Goal: Check status: Check status

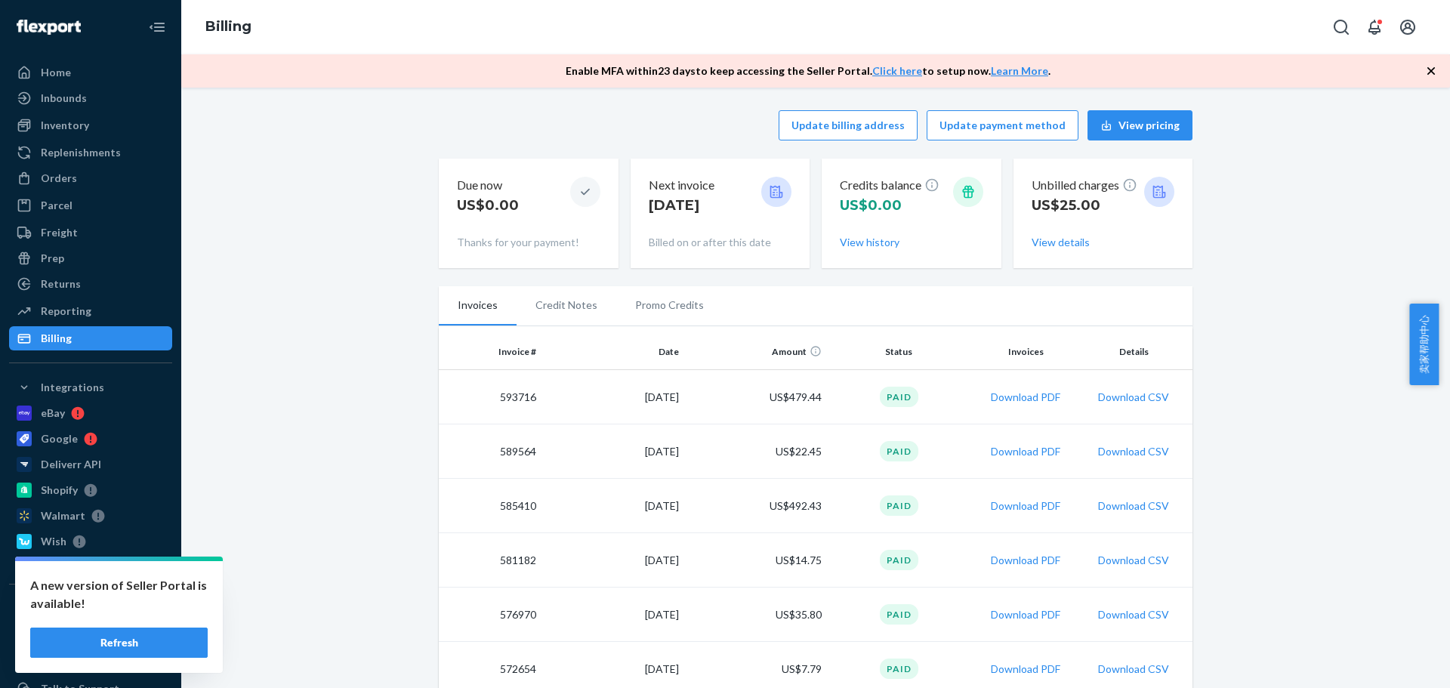
scroll to position [151, 0]
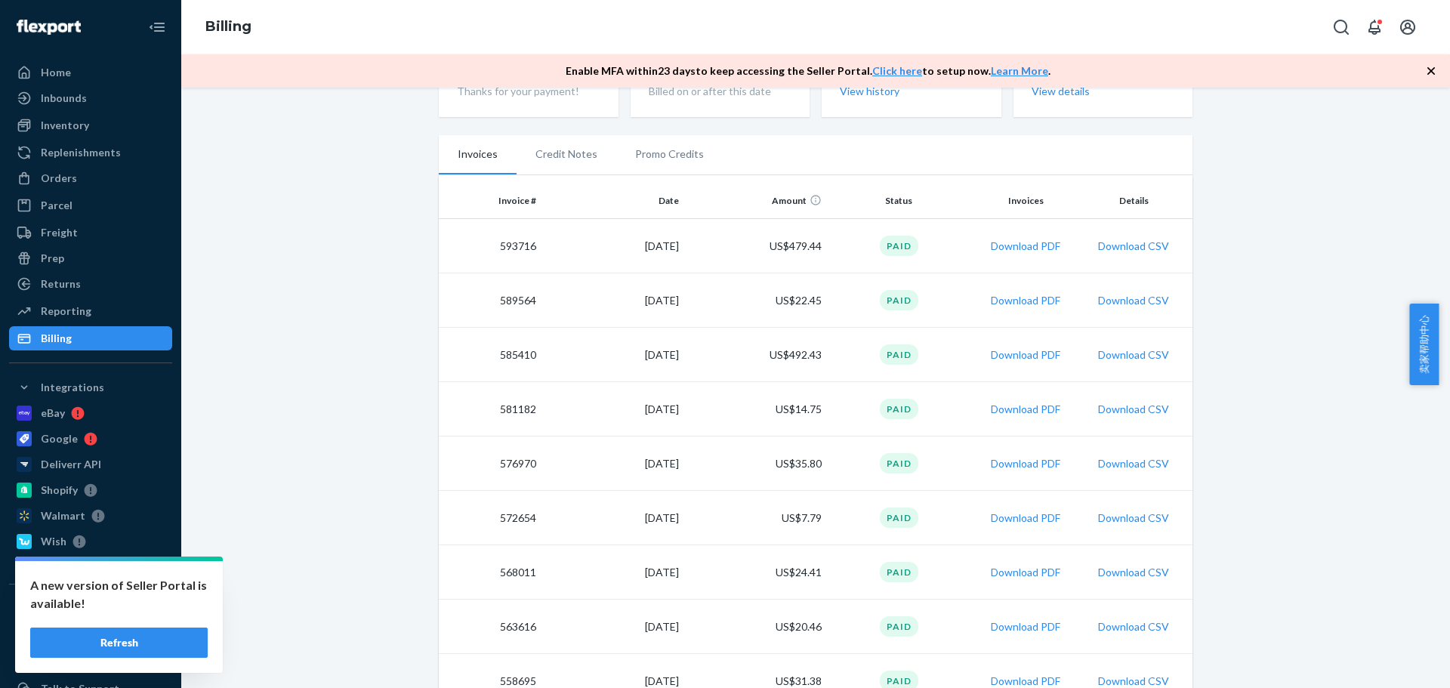
click at [162, 640] on button "Refresh" at bounding box center [118, 643] width 177 height 30
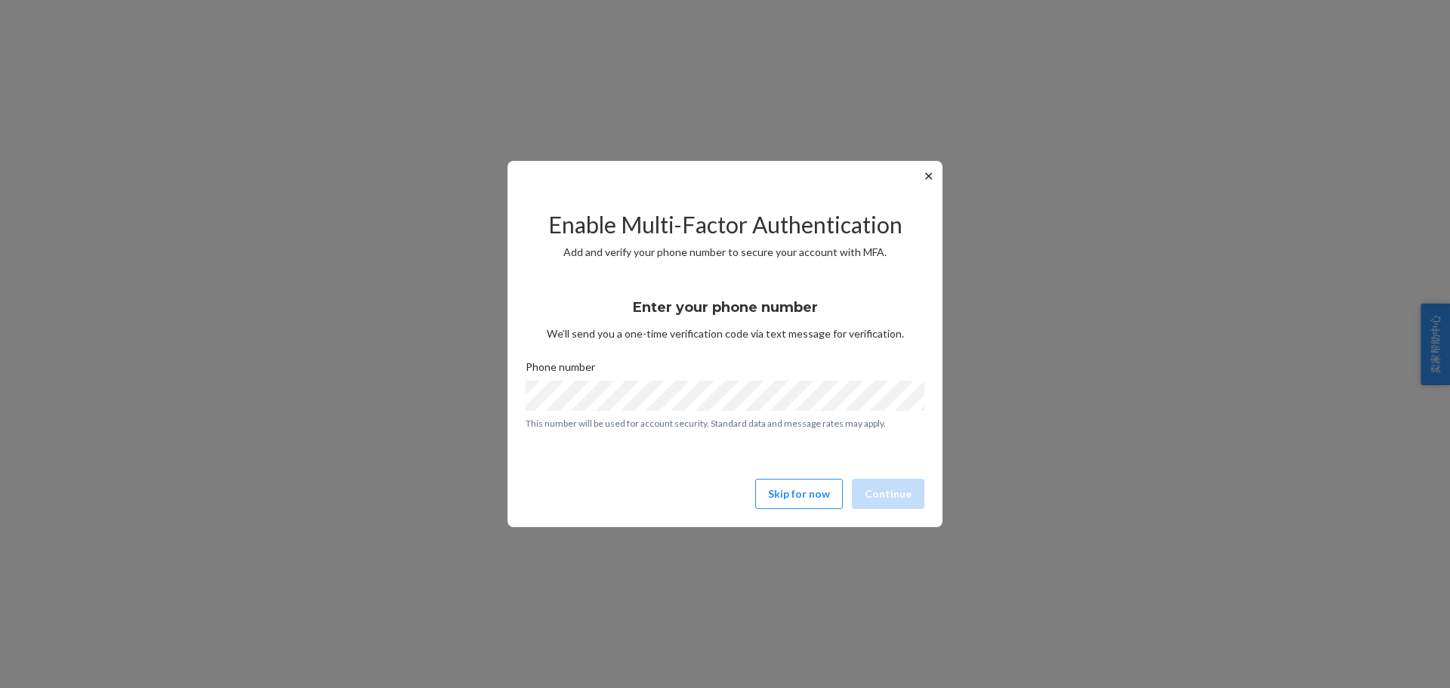
click at [1248, 393] on div "✕ Enable Multi-Factor Authentication Add and verify your phone number to secure…" at bounding box center [725, 344] width 1450 height 688
click at [800, 498] on button "Skip for now" at bounding box center [799, 494] width 88 height 30
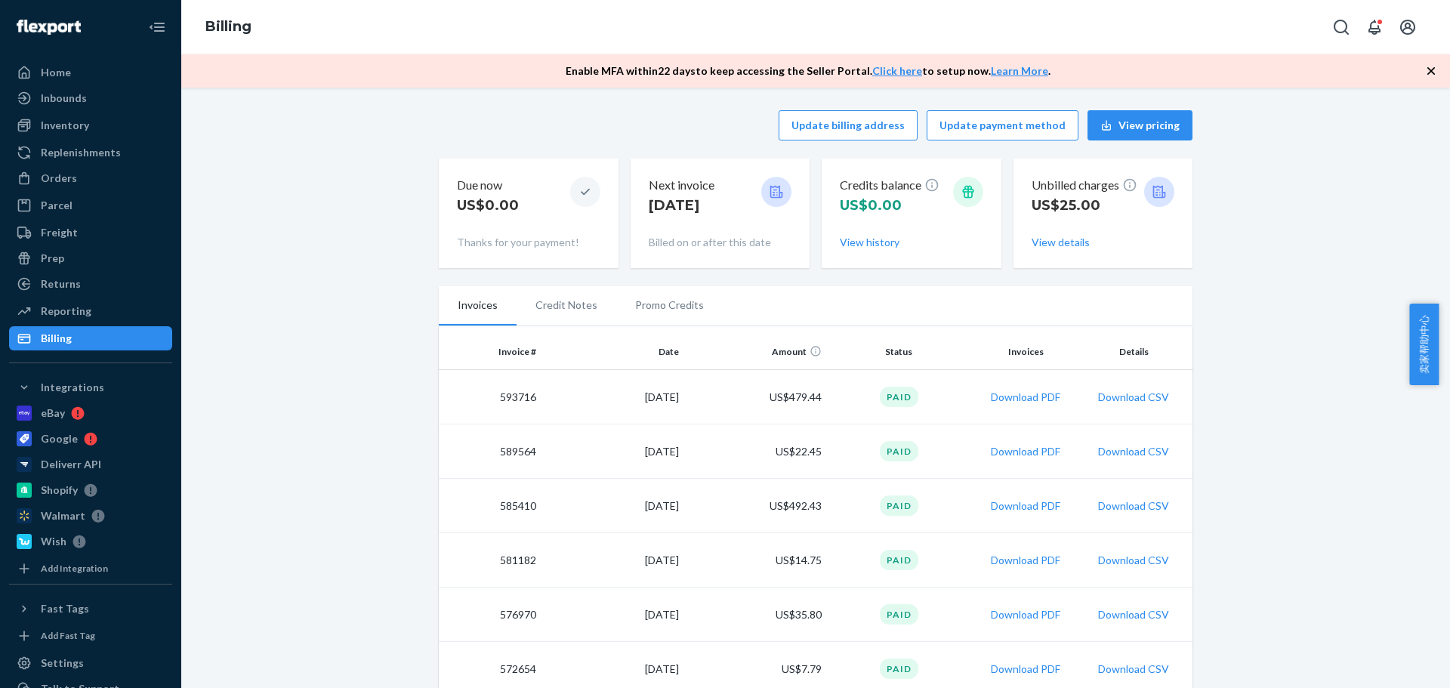
click at [1144, 196] on div at bounding box center [1159, 192] width 30 height 30
drag, startPoint x: 1104, startPoint y: 188, endPoint x: 1078, endPoint y: 185, distance: 26.6
click at [1103, 188] on p "Unbilled charges" at bounding box center [1085, 185] width 106 height 17
click at [1070, 185] on p "Unbilled charges" at bounding box center [1085, 185] width 106 height 17
click at [1038, 184] on p "Unbilled charges" at bounding box center [1085, 185] width 106 height 17
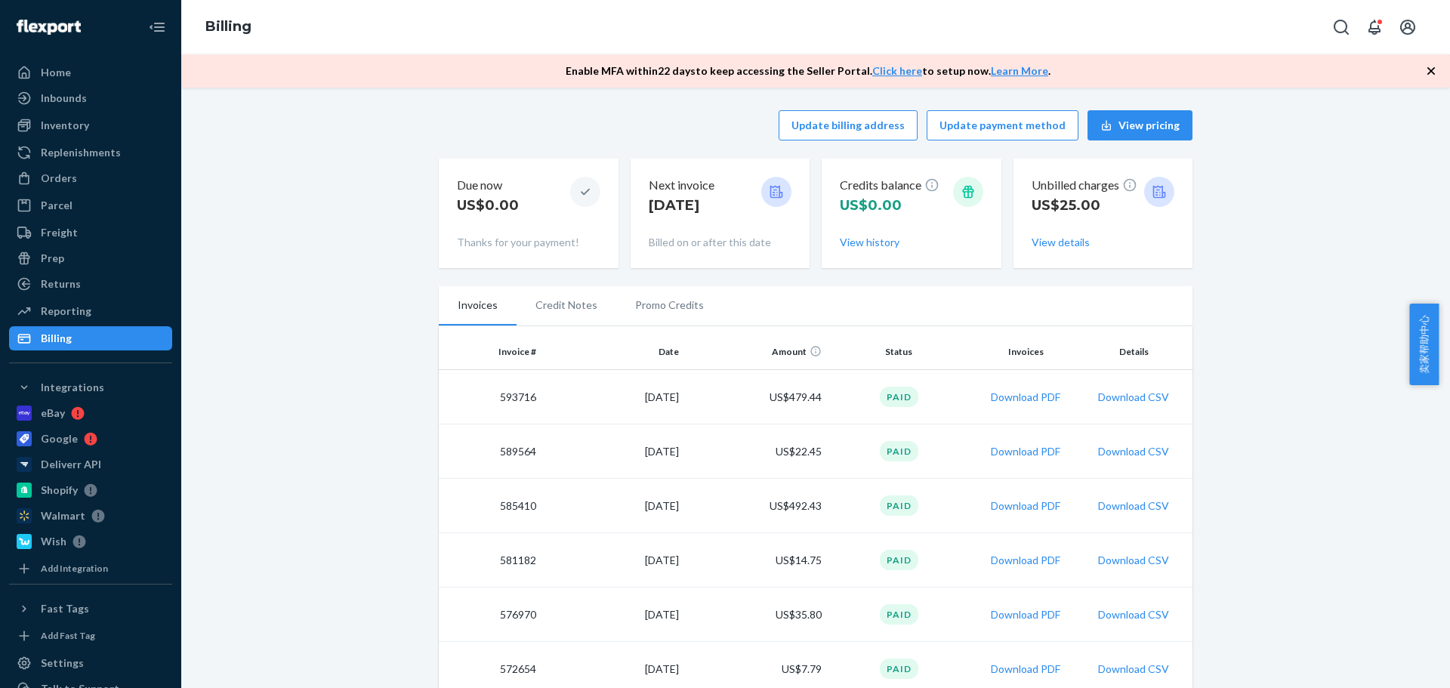
click at [1120, 196] on p "US$25.00" at bounding box center [1085, 206] width 106 height 20
click at [1124, 189] on icon at bounding box center [1129, 184] width 15 height 15
click at [1066, 241] on button "View details" at bounding box center [1061, 242] width 58 height 15
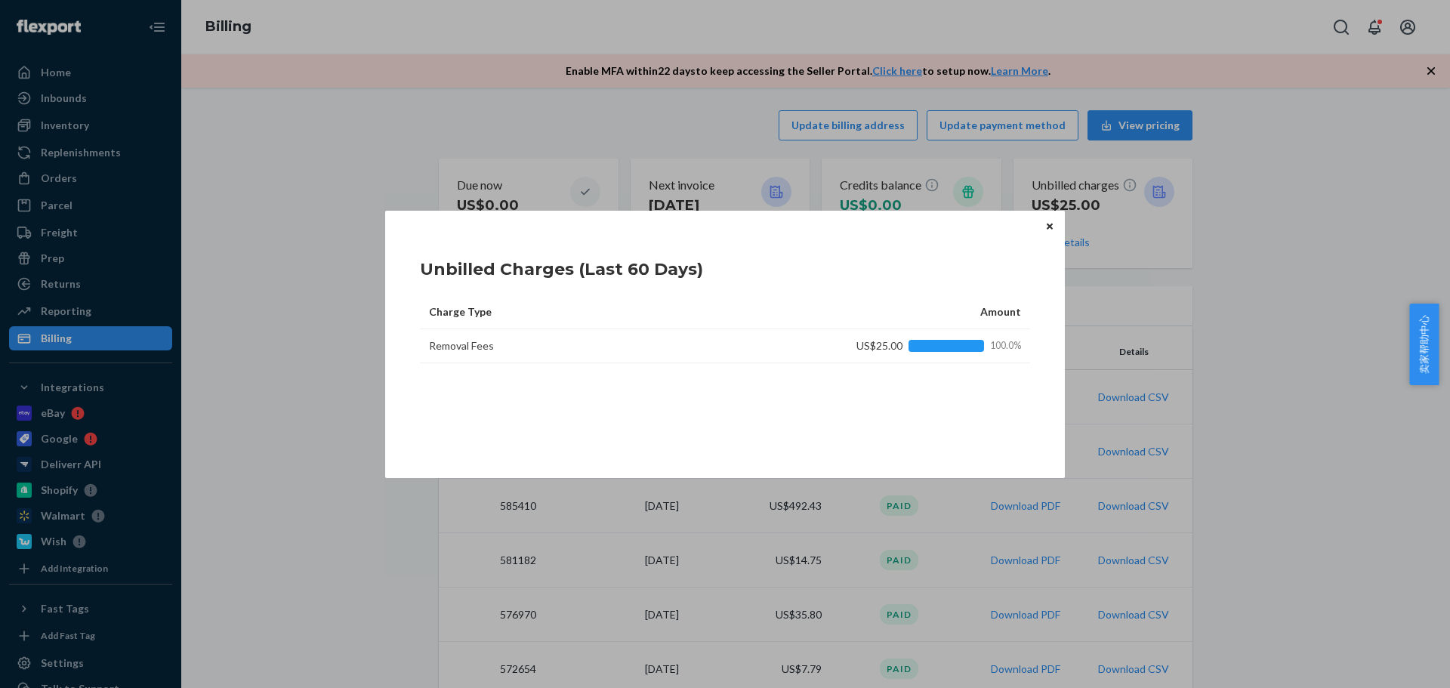
click at [918, 353] on td "US$25.00 100.0%" at bounding box center [913, 346] width 233 height 34
drag, startPoint x: 902, startPoint y: 347, endPoint x: 857, endPoint y: 341, distance: 45.0
click at [898, 346] on div "US$25.00 100.0%" at bounding box center [921, 345] width 199 height 15
click at [846, 341] on div "US$25.00 100.0%" at bounding box center [921, 345] width 199 height 15
click at [467, 375] on div "Charge Type Amount Removal Fees US$25.00 100.0%" at bounding box center [725, 370] width 610 height 151
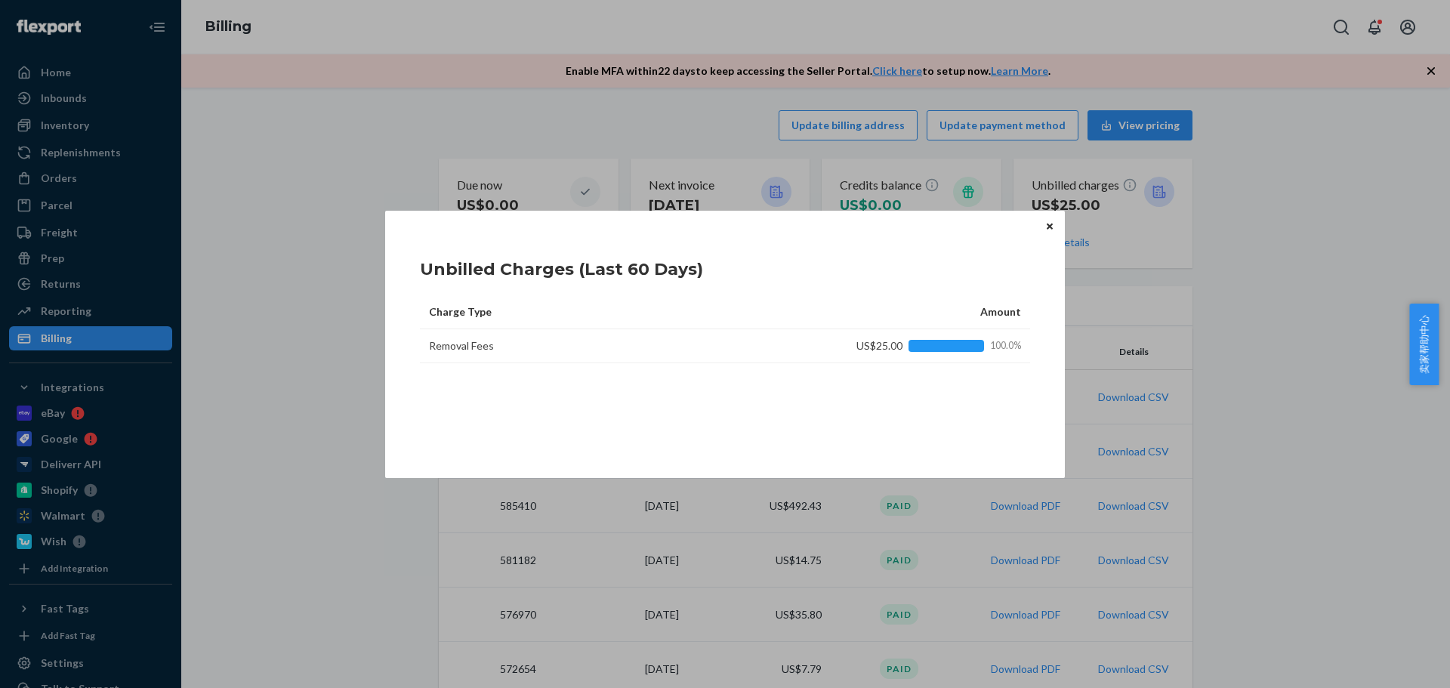
click at [441, 348] on td "Removal Fees" at bounding box center [609, 346] width 378 height 34
drag, startPoint x: 425, startPoint y: 347, endPoint x: 728, endPoint y: 356, distance: 303.0
click at [728, 356] on td "Removal Fees" at bounding box center [609, 346] width 378 height 34
drag, startPoint x: 898, startPoint y: 355, endPoint x: 926, endPoint y: 355, distance: 27.9
click at [902, 354] on td "US$25.00 100.0%" at bounding box center [913, 346] width 233 height 34
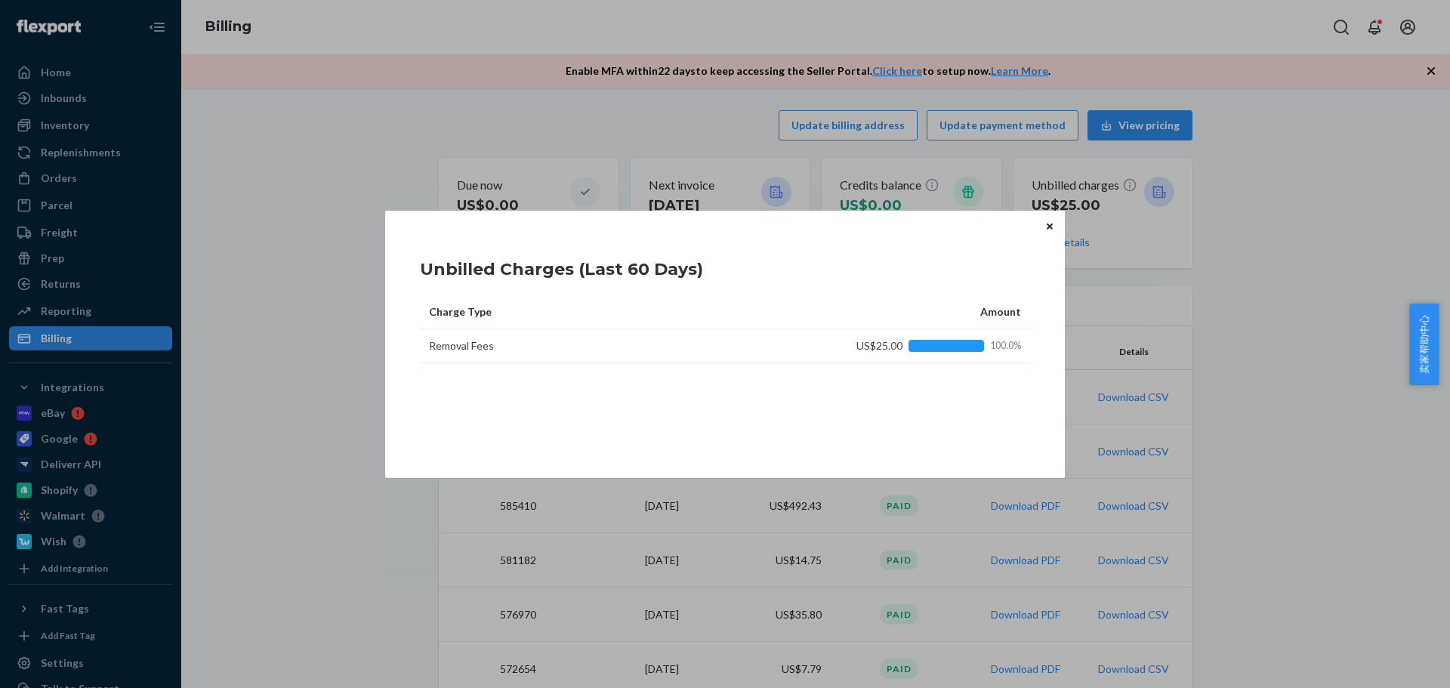
click at [929, 356] on td "US$25.00 100.0%" at bounding box center [913, 346] width 233 height 34
click at [948, 356] on td "US$25.00 100.0%" at bounding box center [913, 346] width 233 height 34
drag, startPoint x: 948, startPoint y: 356, endPoint x: 930, endPoint y: 327, distance: 34.3
click at [939, 338] on td "US$25.00 100.0%" at bounding box center [913, 346] width 233 height 34
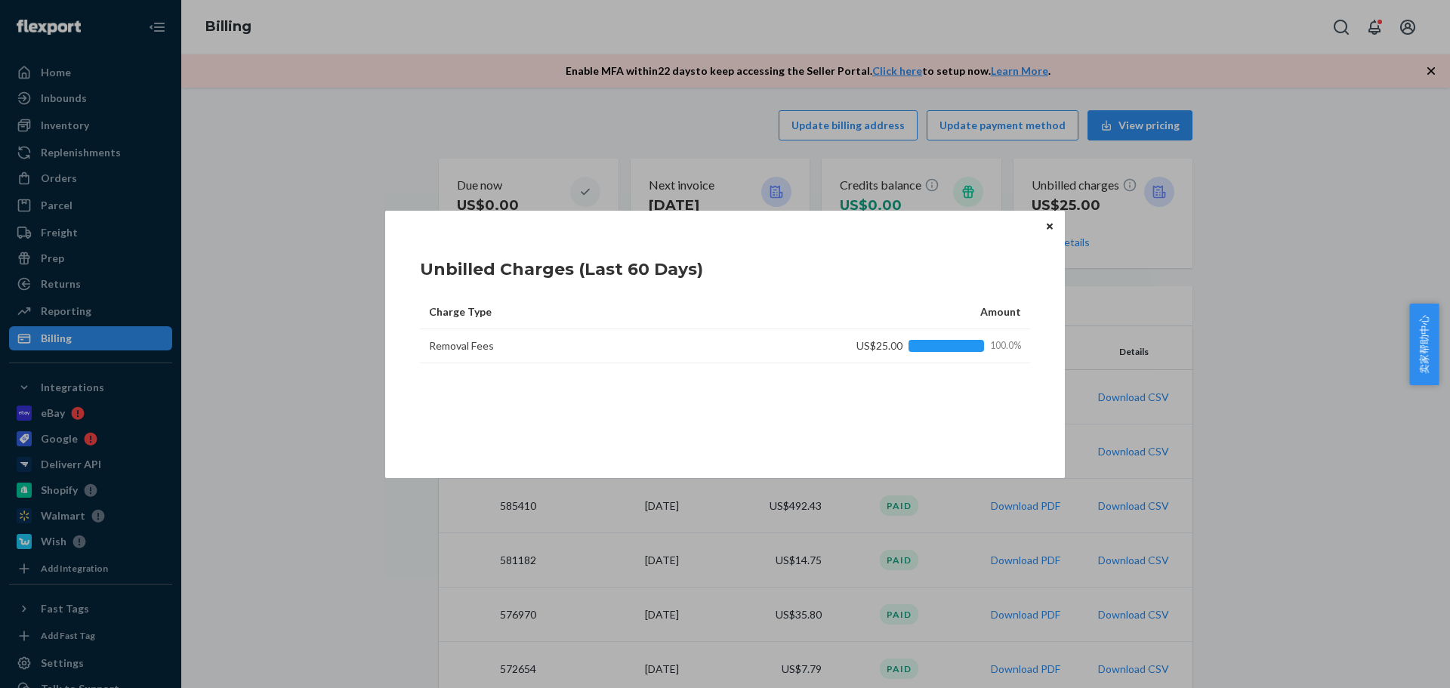
click at [864, 282] on div "Unbilled Charges (Last 60 Days) Charge Type Amount Removal Fees US$25.00 100.0%" at bounding box center [725, 344] width 610 height 210
drag, startPoint x: 696, startPoint y: 245, endPoint x: 550, endPoint y: 249, distance: 145.8
click at [677, 248] on div "Unbilled Charges (Last 60 Days)" at bounding box center [725, 265] width 610 height 47
drag, startPoint x: 497, startPoint y: 245, endPoint x: 466, endPoint y: 258, distance: 33.2
click at [495, 247] on div "Unbilled Charges (Last 60 Days)" at bounding box center [561, 265] width 283 height 47
